Goal: Transaction & Acquisition: Book appointment/travel/reservation

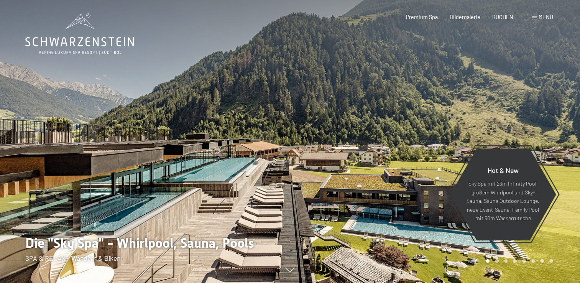
click at [534, 15] on div "Menü" at bounding box center [542, 17] width 21 height 8
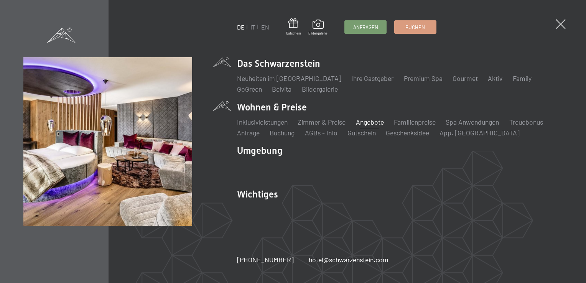
click at [383, 125] on link "Angebote" at bounding box center [370, 122] width 28 height 8
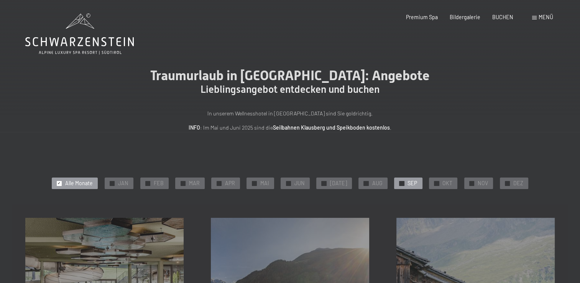
click at [408, 183] on span "SEP" at bounding box center [413, 183] width 10 height 8
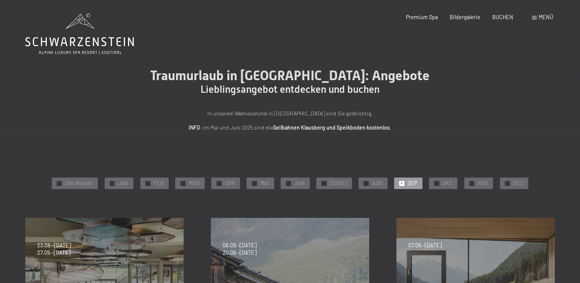
click at [410, 182] on span "SEP" at bounding box center [413, 183] width 10 height 8
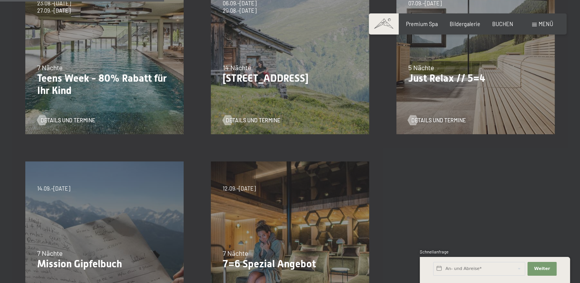
scroll to position [230, 0]
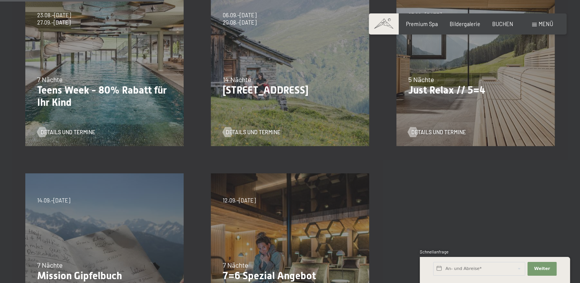
click at [439, 96] on p "Just Relax // 5=4" at bounding box center [475, 90] width 135 height 12
click at [446, 130] on span "Details und Termine" at bounding box center [446, 132] width 54 height 8
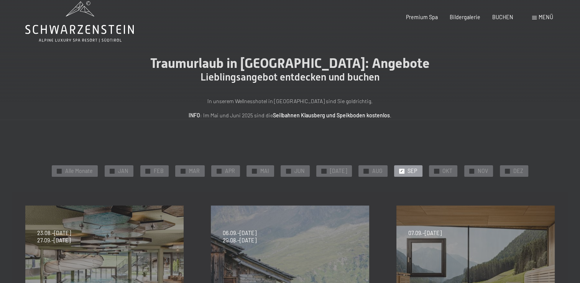
scroll to position [0, 0]
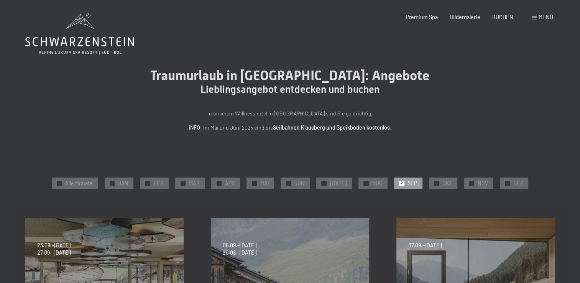
click at [542, 15] on span "Menü" at bounding box center [546, 17] width 15 height 7
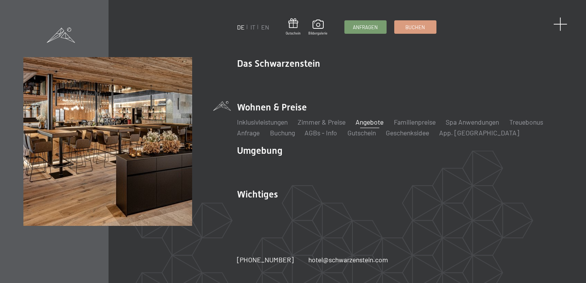
click at [563, 25] on span at bounding box center [560, 24] width 14 height 14
